Goal: Task Accomplishment & Management: Manage account settings

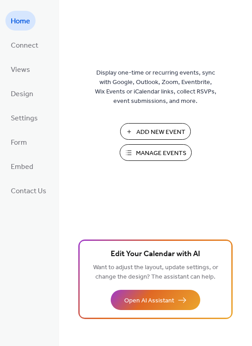
click at [143, 153] on span "Manage Events" at bounding box center [161, 153] width 50 height 9
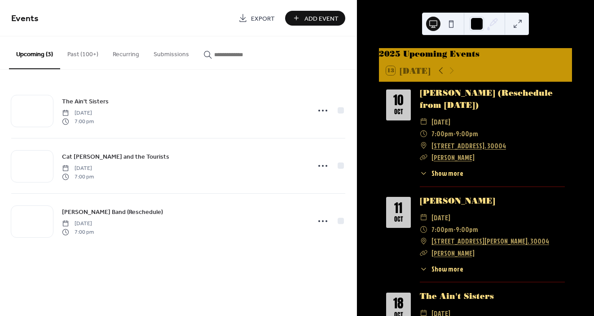
click at [84, 55] on button "Past (100+)" at bounding box center [82, 52] width 45 height 32
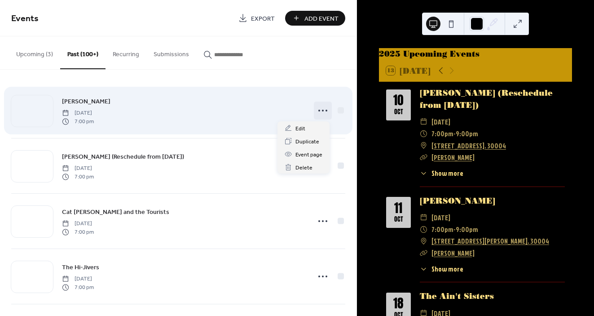
click at [321, 111] on icon at bounding box center [323, 110] width 14 height 14
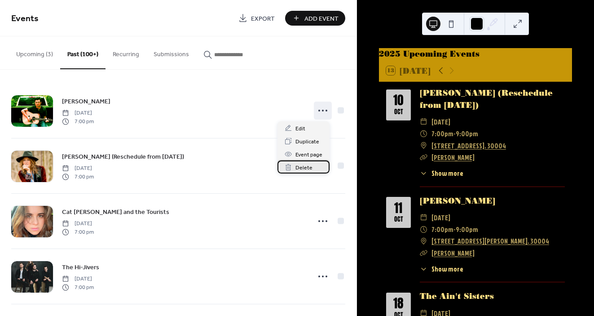
click at [302, 171] on span "Delete" at bounding box center [304, 167] width 17 height 9
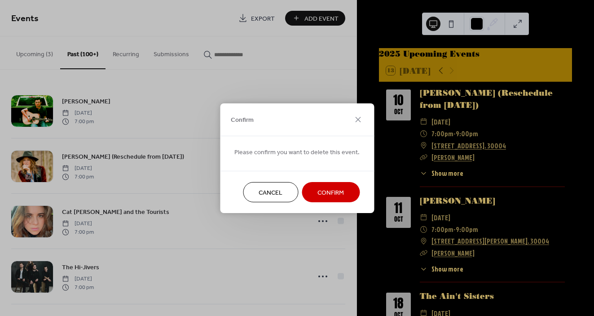
click at [321, 194] on span "Confirm" at bounding box center [331, 192] width 27 height 9
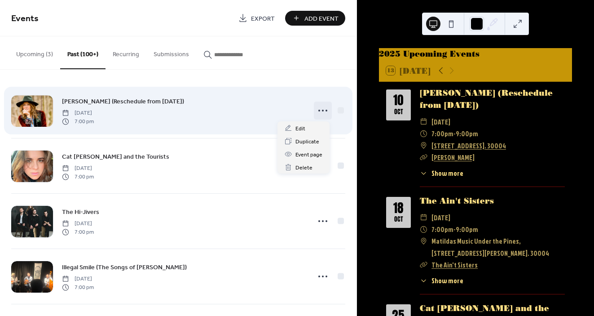
click at [326, 111] on circle at bounding box center [327, 111] width 2 height 2
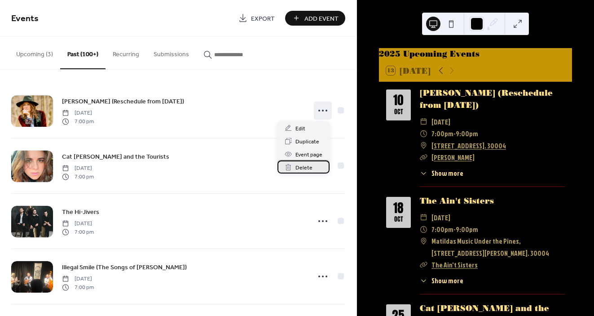
click at [308, 166] on span "Delete" at bounding box center [304, 167] width 17 height 9
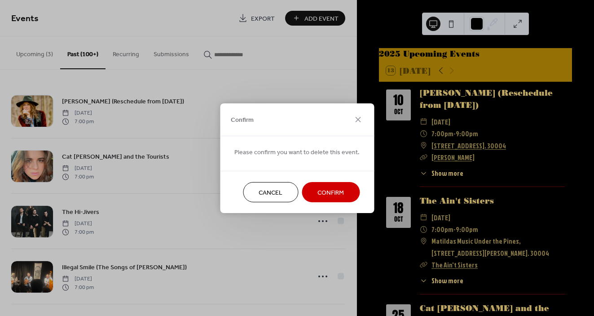
click at [328, 194] on span "Confirm" at bounding box center [331, 192] width 27 height 9
